Goal: Find specific page/section: Find specific page/section

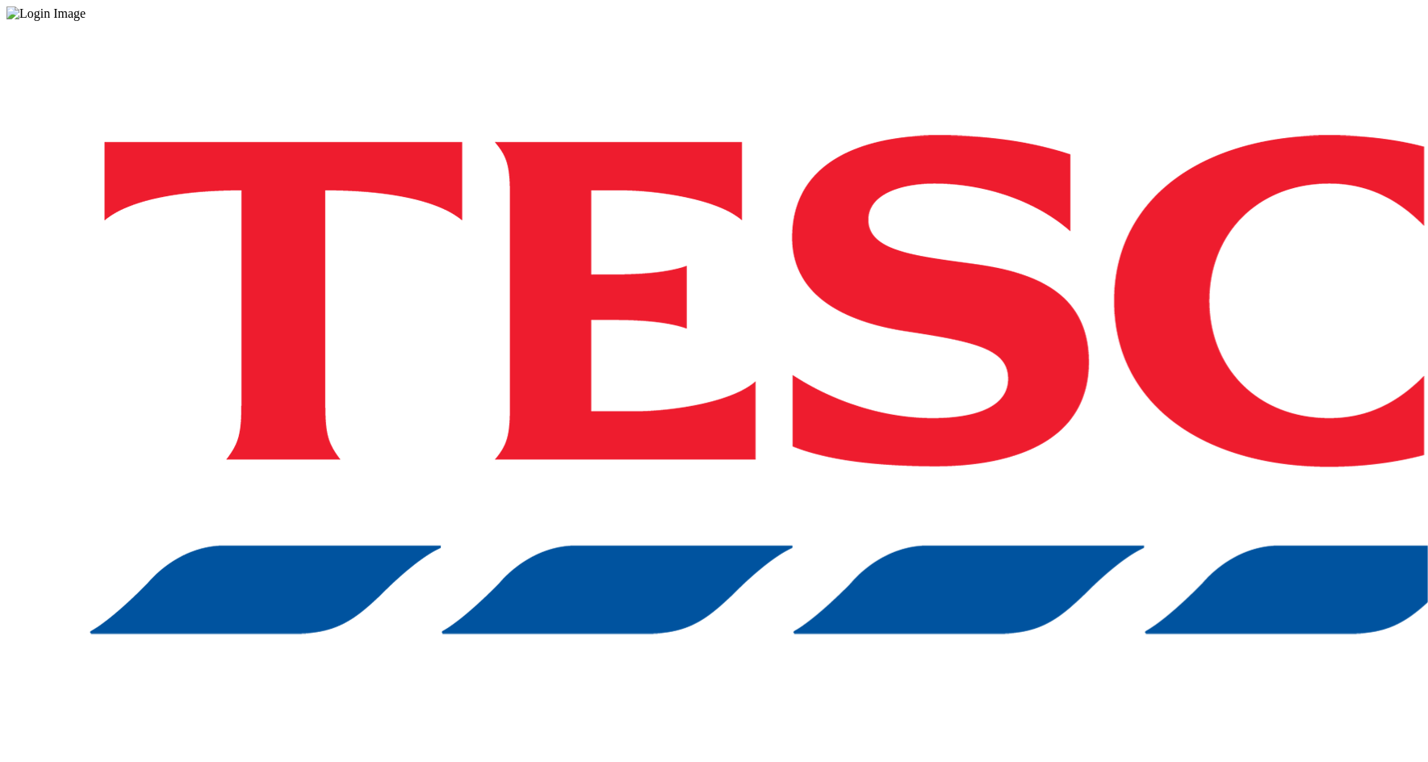
click at [1091, 458] on div "Log in to the Spectra’s dashboard using Tesco’s credentials. If you don’t have …" at bounding box center [713, 422] width 1415 height 803
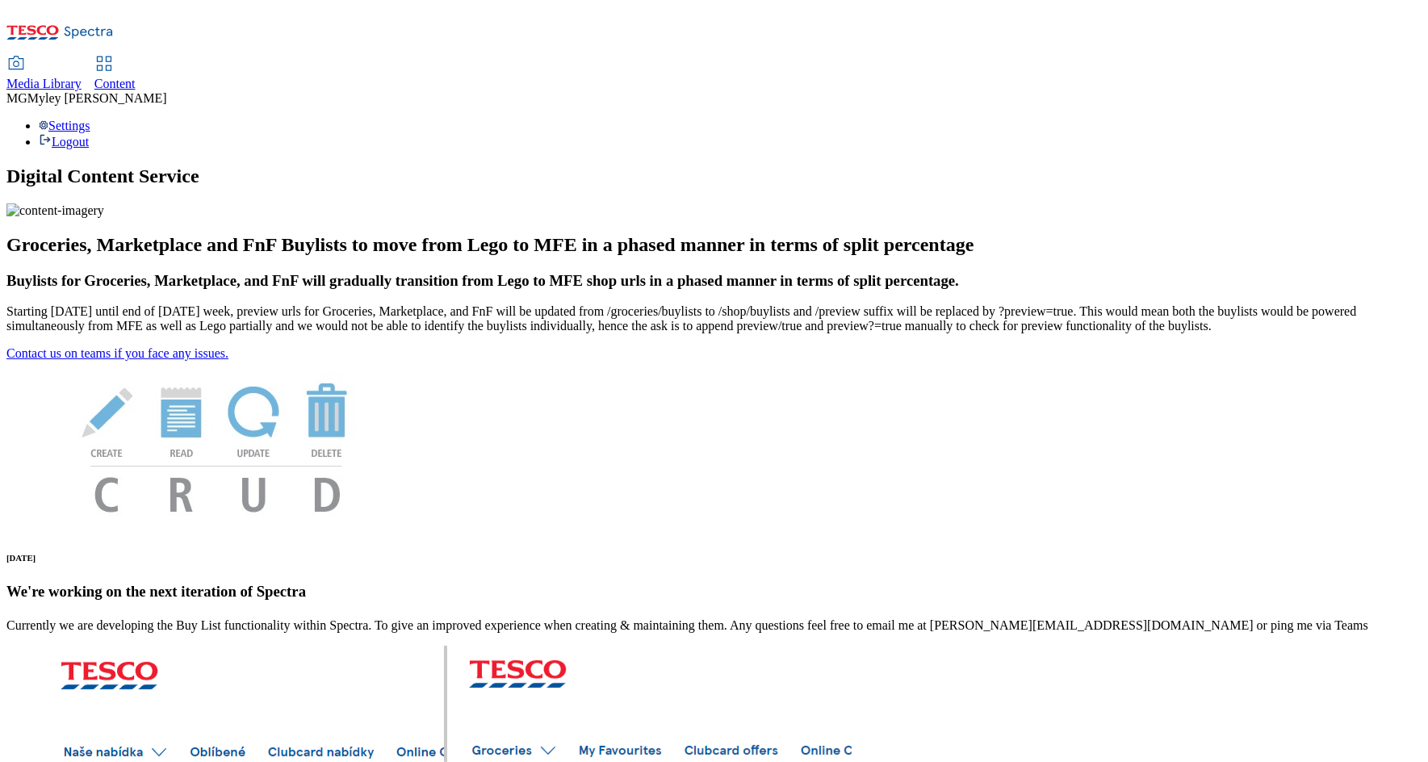
click at [26, 54] on icon at bounding box center [15, 63] width 19 height 19
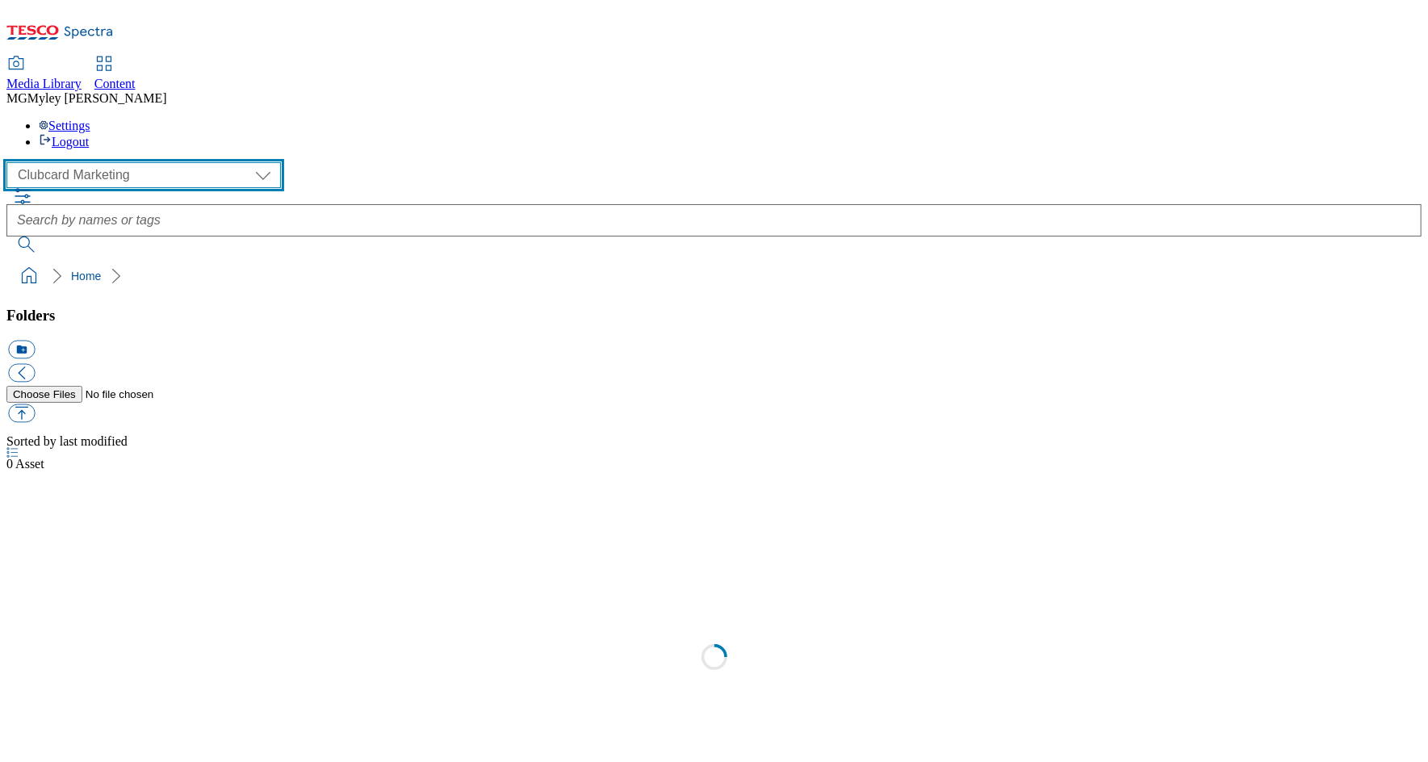
click at [132, 162] on select "Clubcard Marketing Dotcom UK GHS Marketing UK GHS ROI iGHS Marketing CE MCA CZ …" at bounding box center [143, 175] width 275 height 26
select select "flare-homepage"
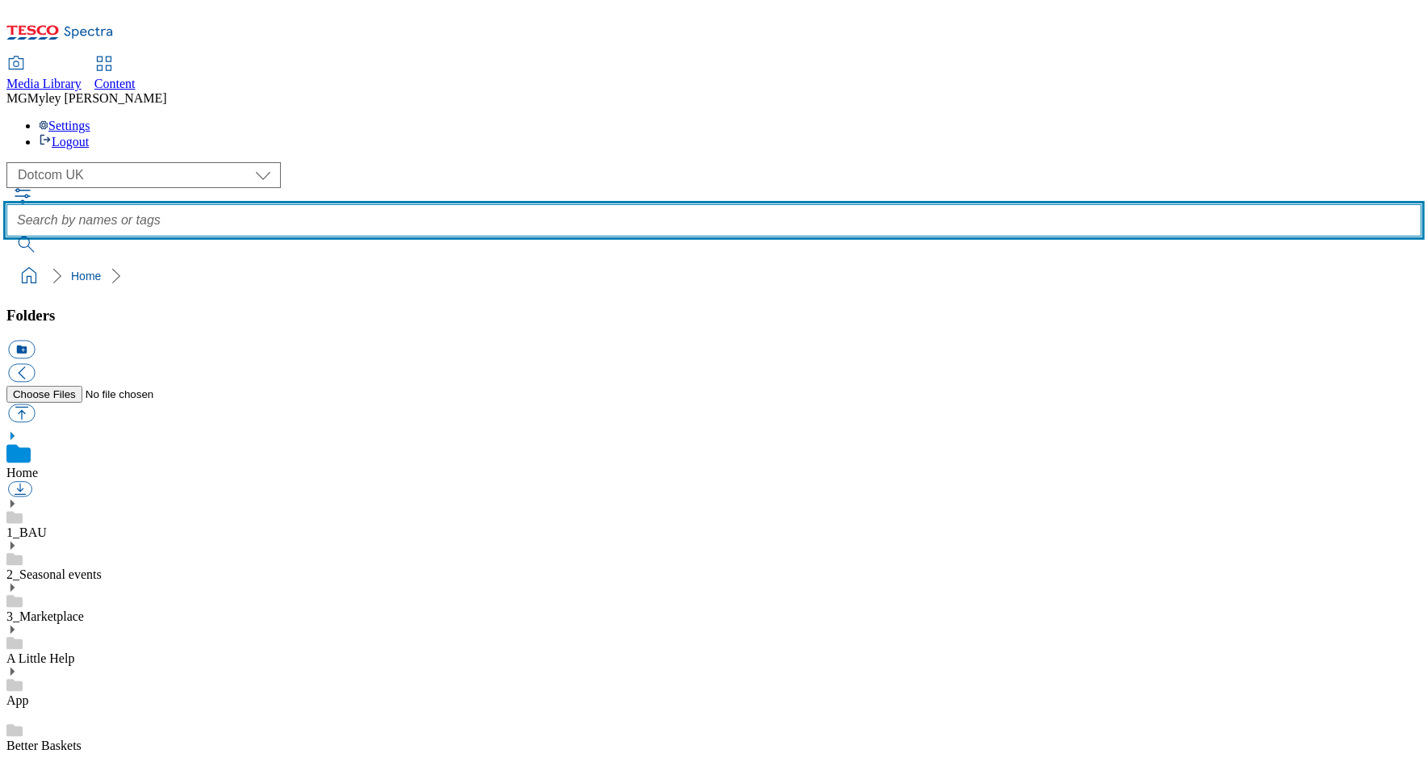
click at [588, 204] on input "text" at bounding box center [713, 220] width 1415 height 32
type input "tesco bank"
click at [6, 237] on button "submit" at bounding box center [27, 245] width 42 height 16
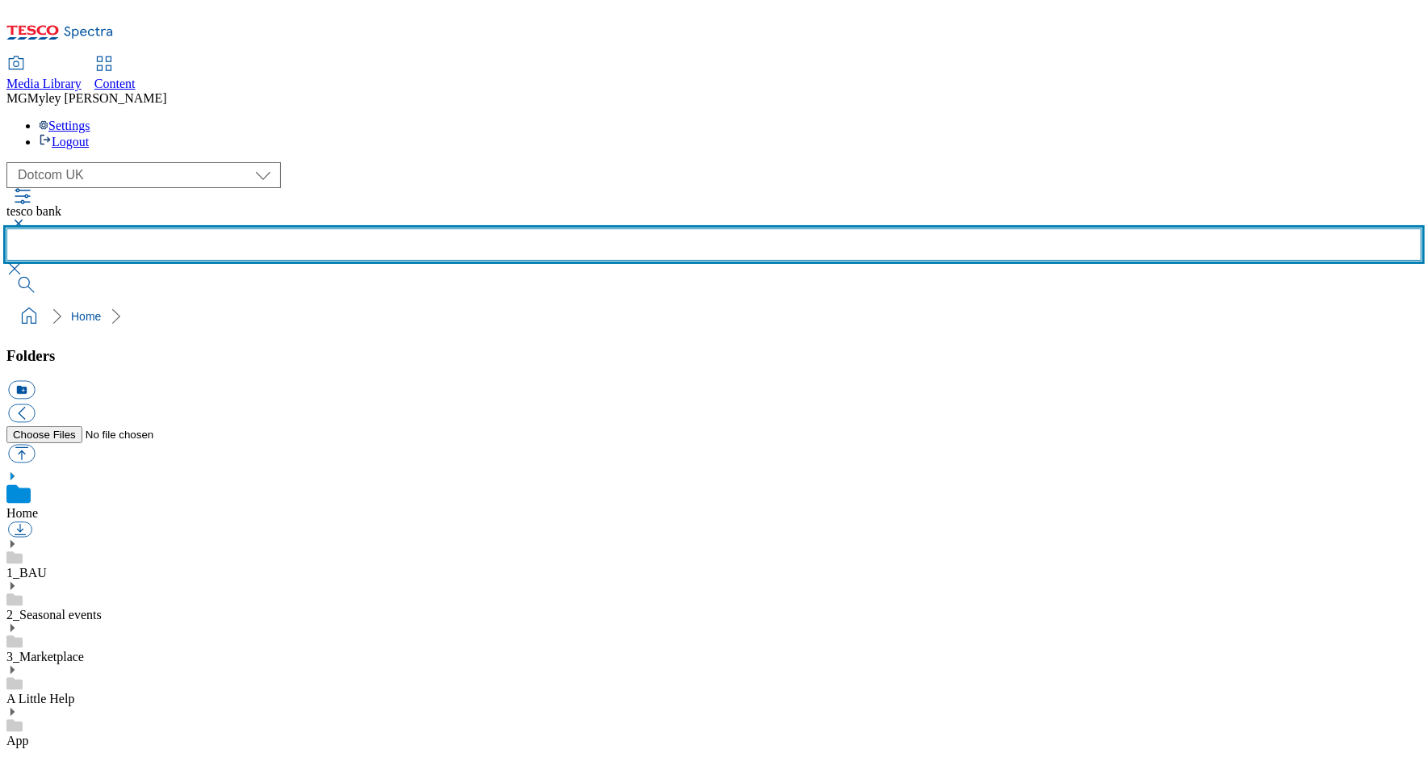
scroll to position [127, 0]
click at [6, 277] on button "submit" at bounding box center [27, 285] width 42 height 16
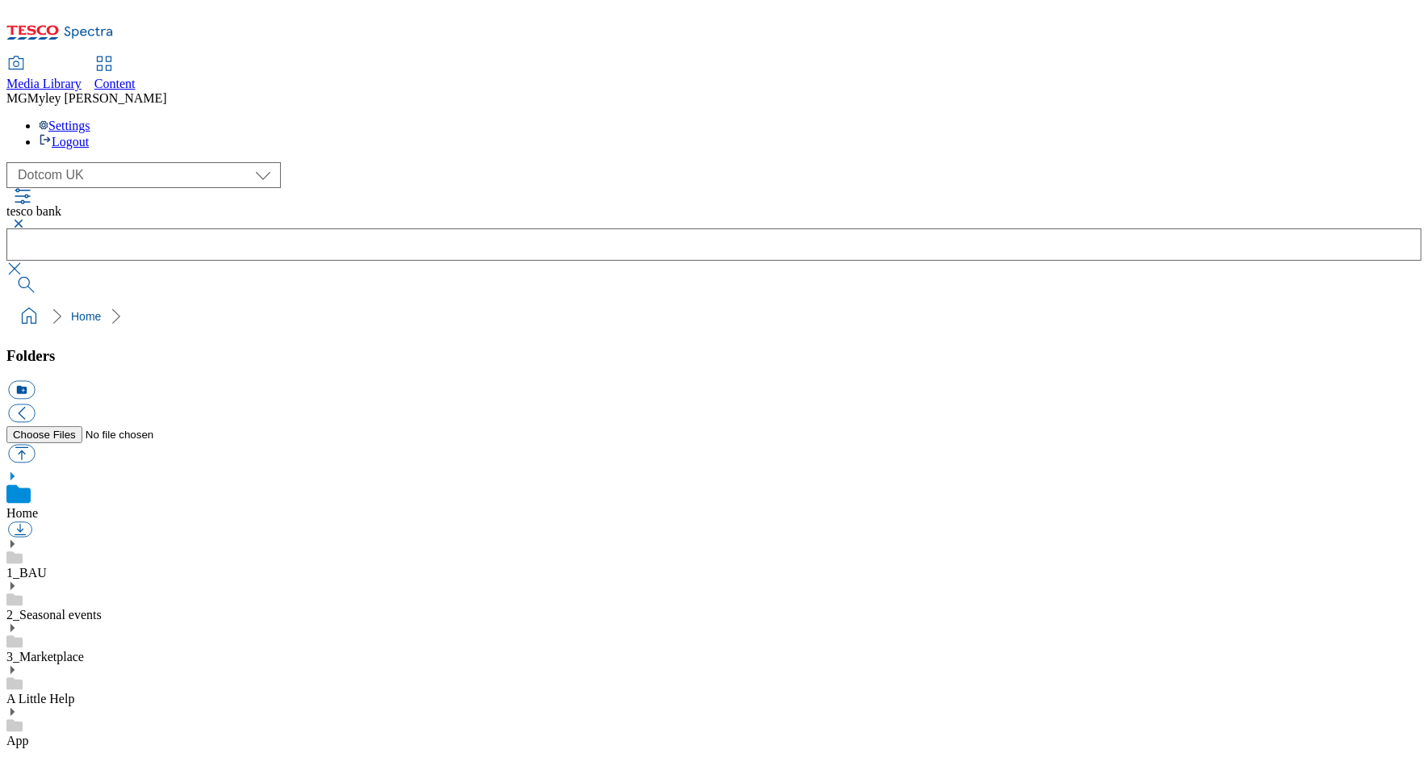
click at [26, 219] on button "button" at bounding box center [15, 224] width 19 height 10
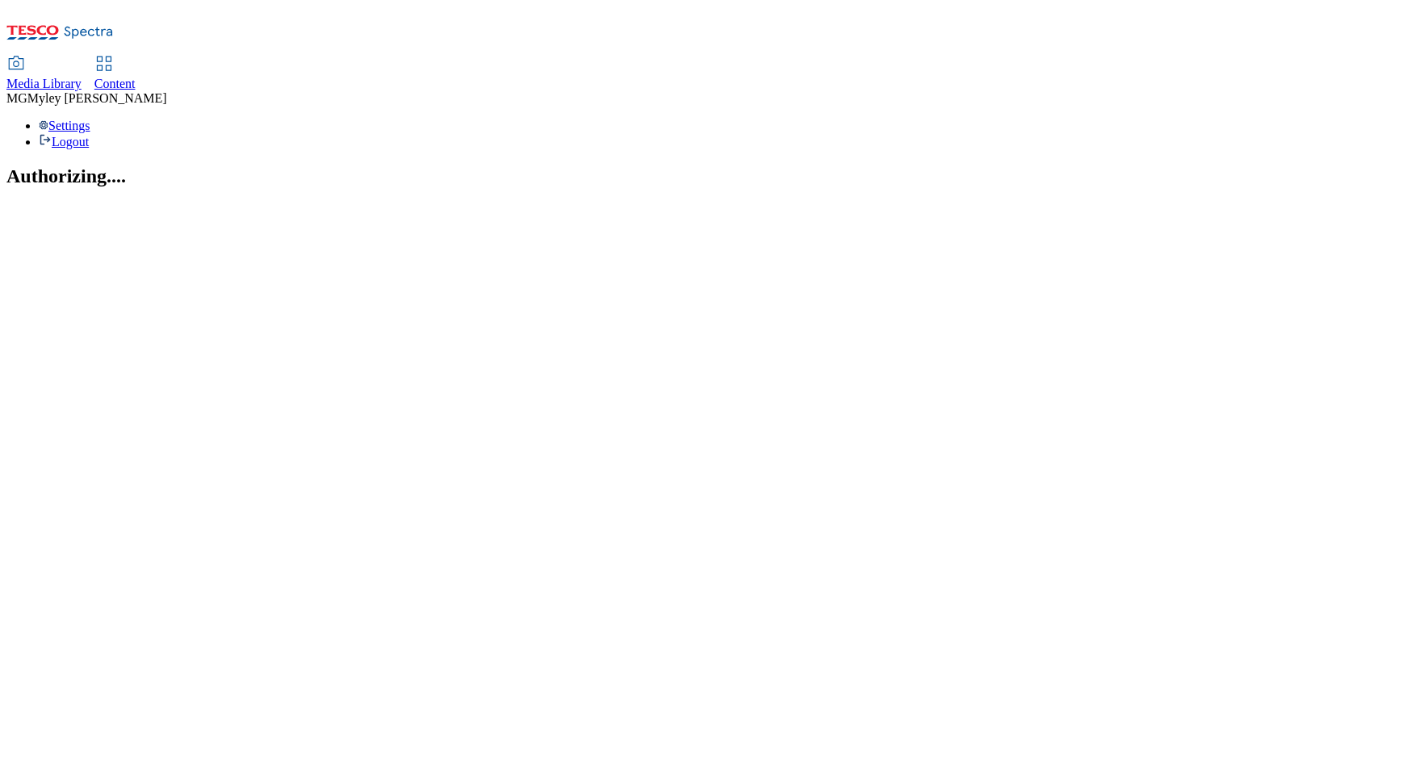
select select "flare-homepage"
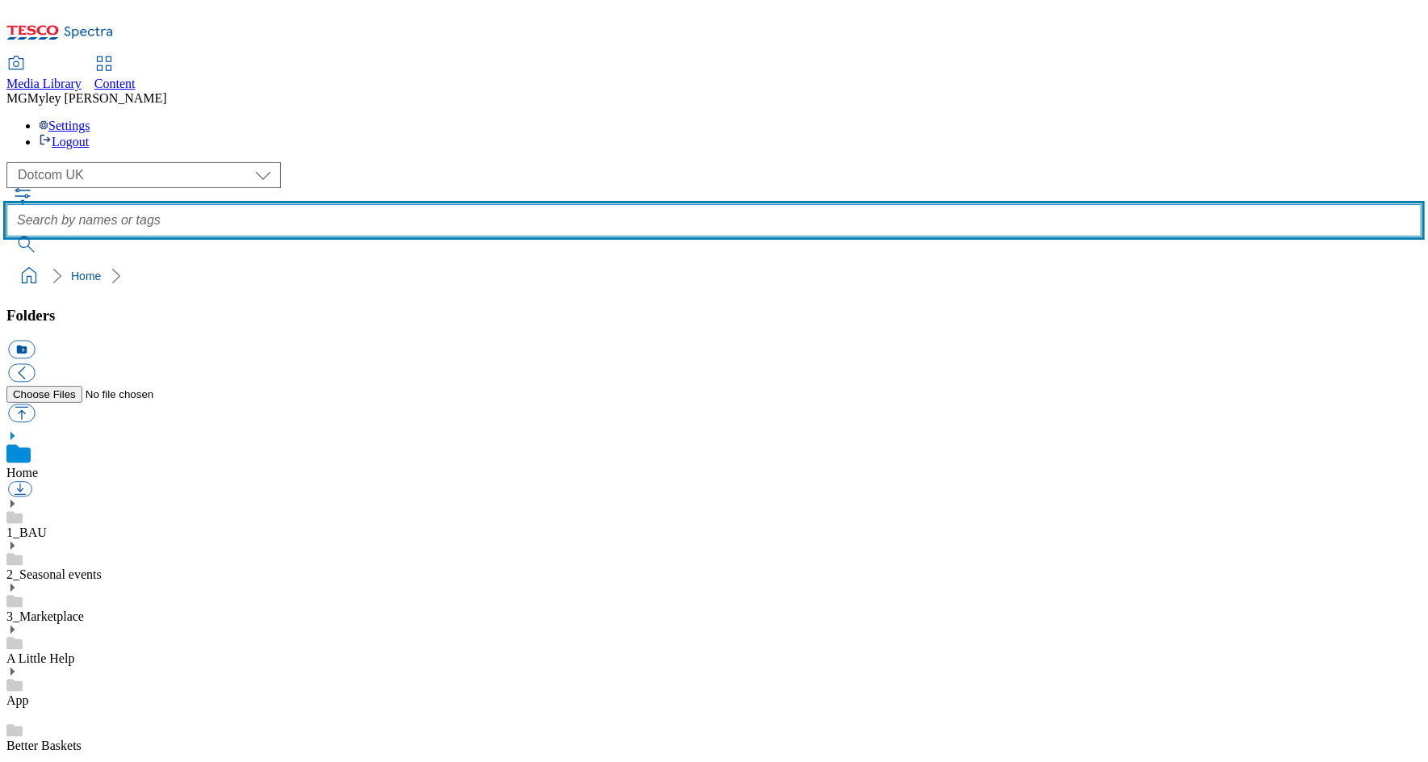
click at [624, 204] on input "text" at bounding box center [713, 220] width 1415 height 32
type input "tesco bank"
click at [6, 237] on button "submit" at bounding box center [27, 245] width 42 height 16
